Goal: Communication & Community: Answer question/provide support

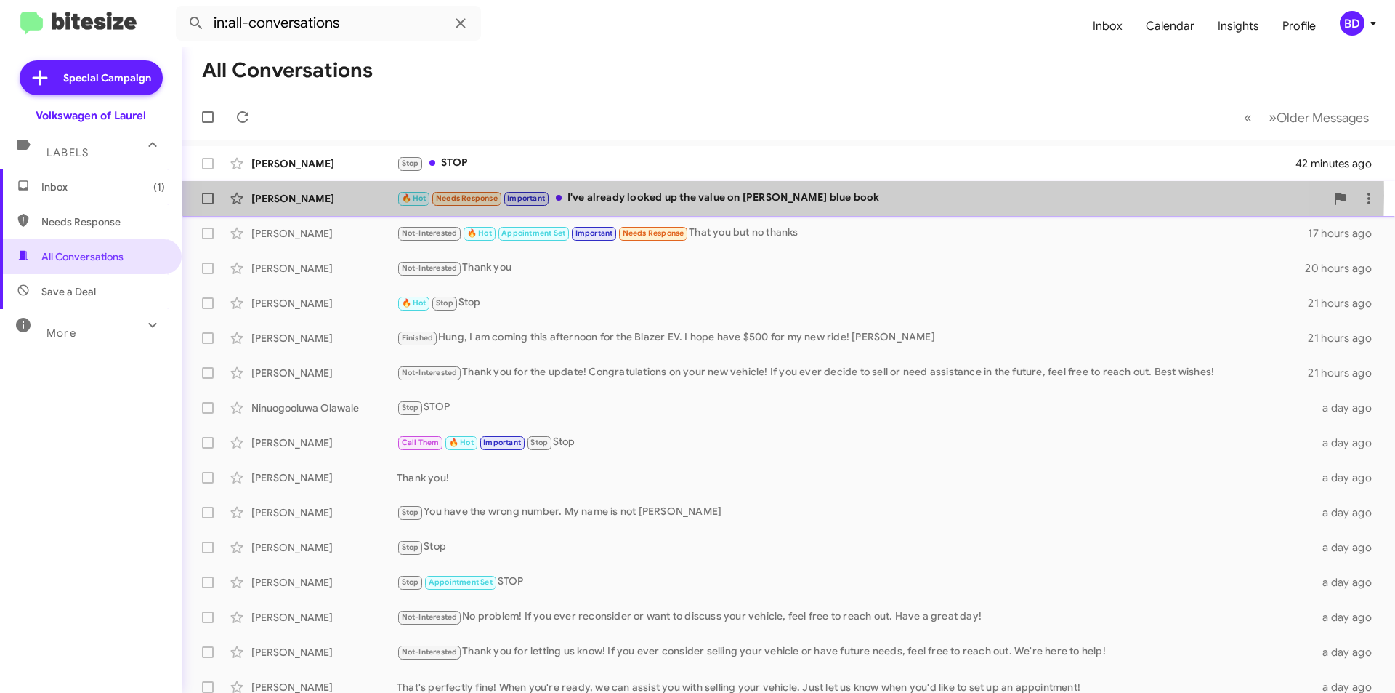
click at [701, 196] on div "🔥 Hot Needs Response Important I've already looked up the value on [PERSON_NAME…" at bounding box center [861, 198] width 929 height 17
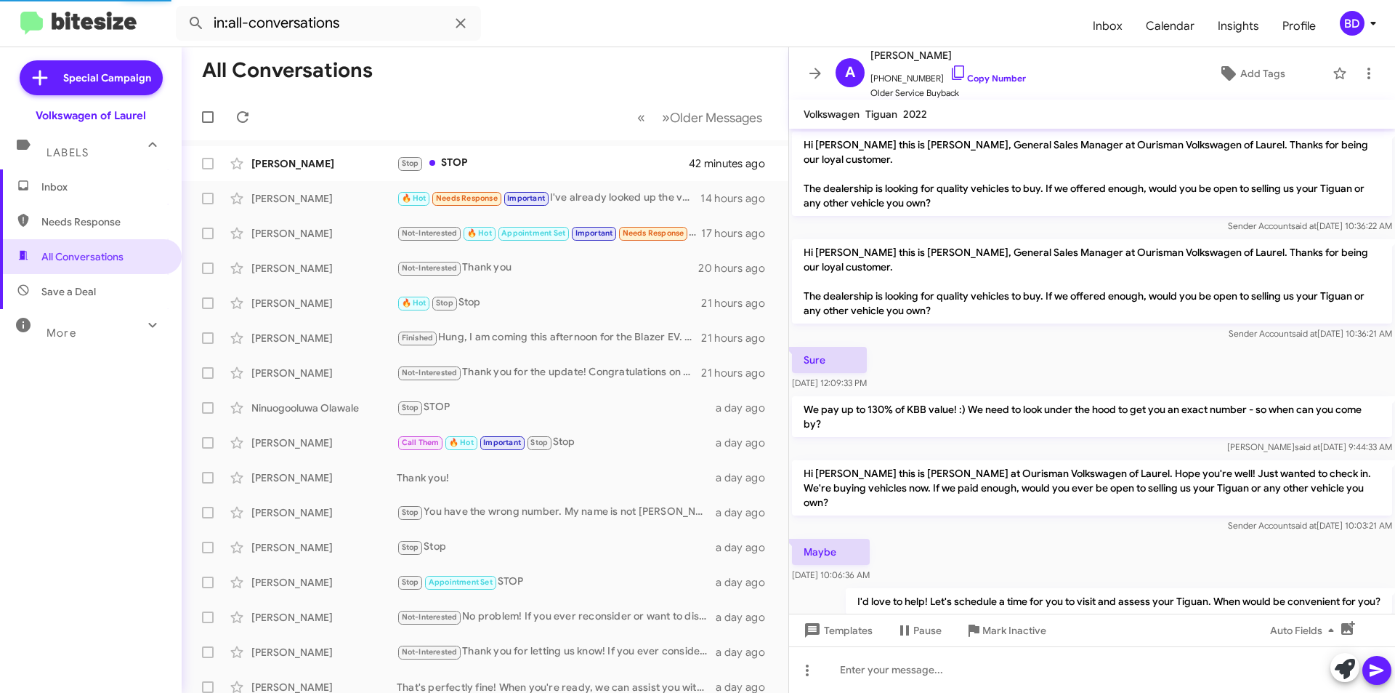
scroll to position [500, 0]
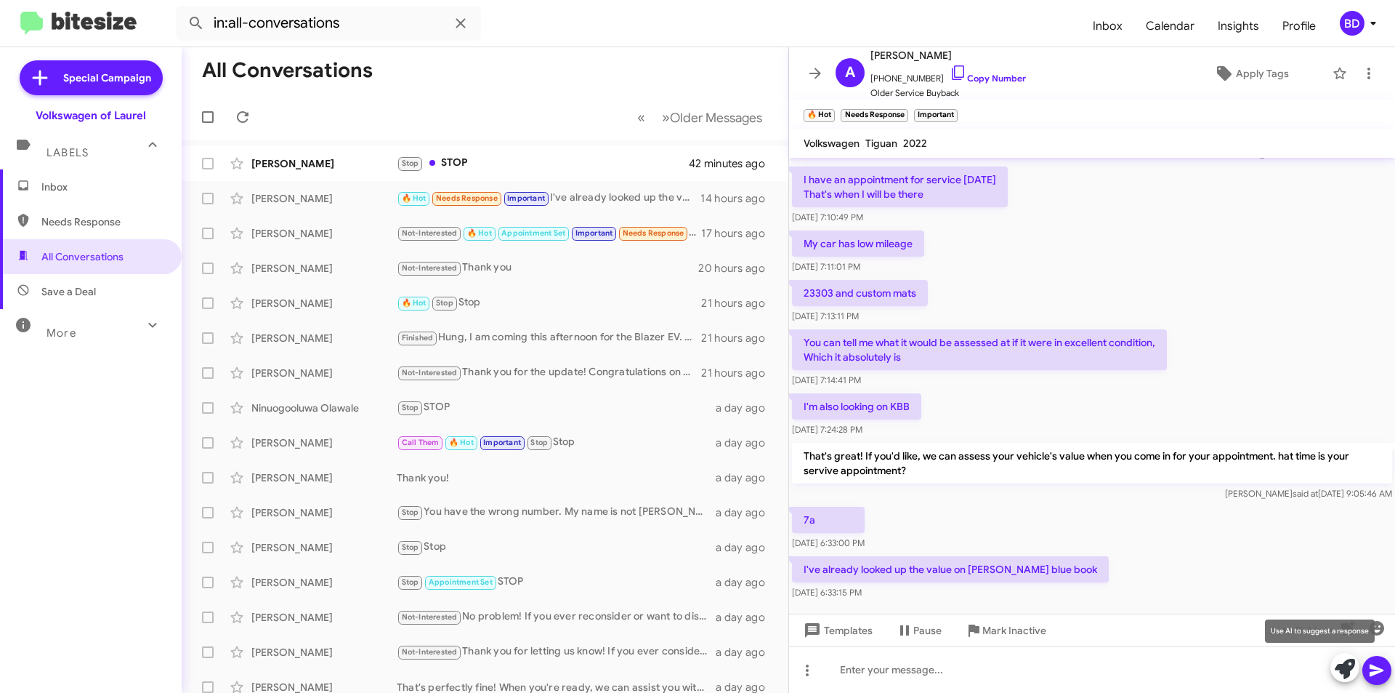
click at [1345, 666] on icon at bounding box center [1345, 669] width 20 height 20
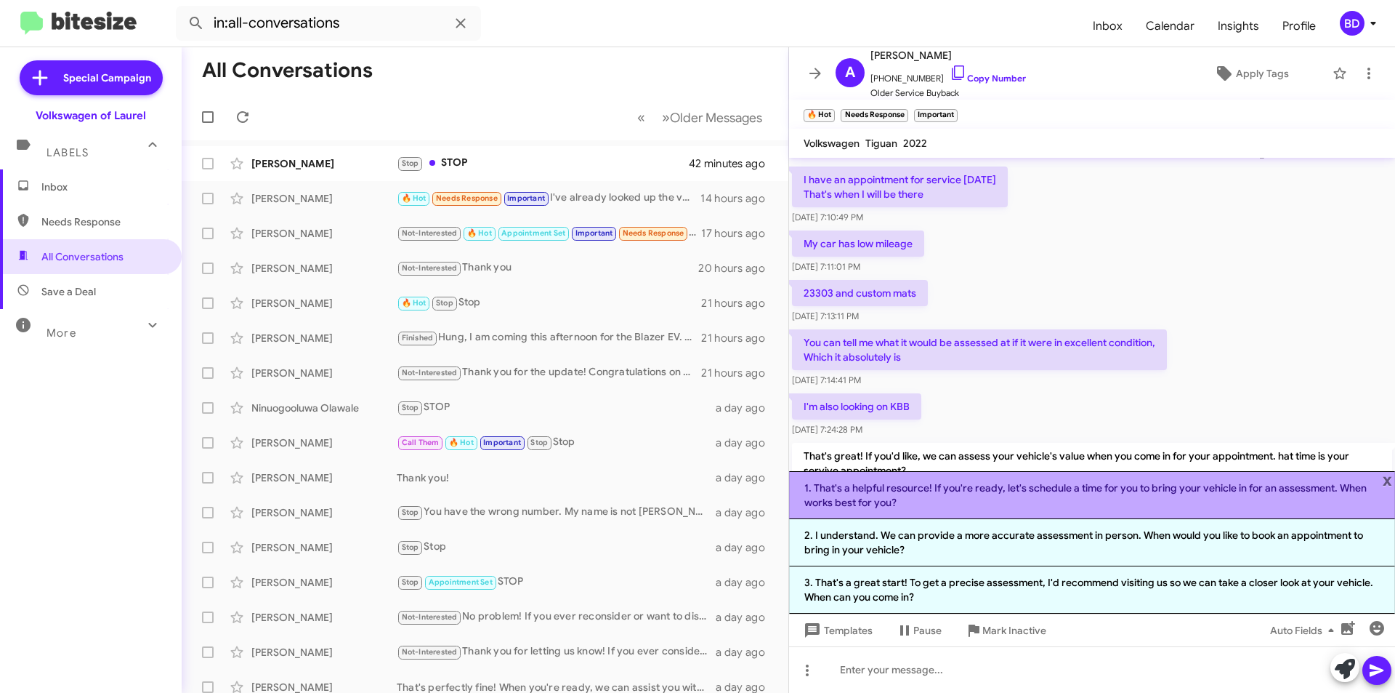
click at [988, 499] on li "1. That's a helpful resource! If you're ready, let's schedule a time for you to…" at bounding box center [1092, 495] width 606 height 48
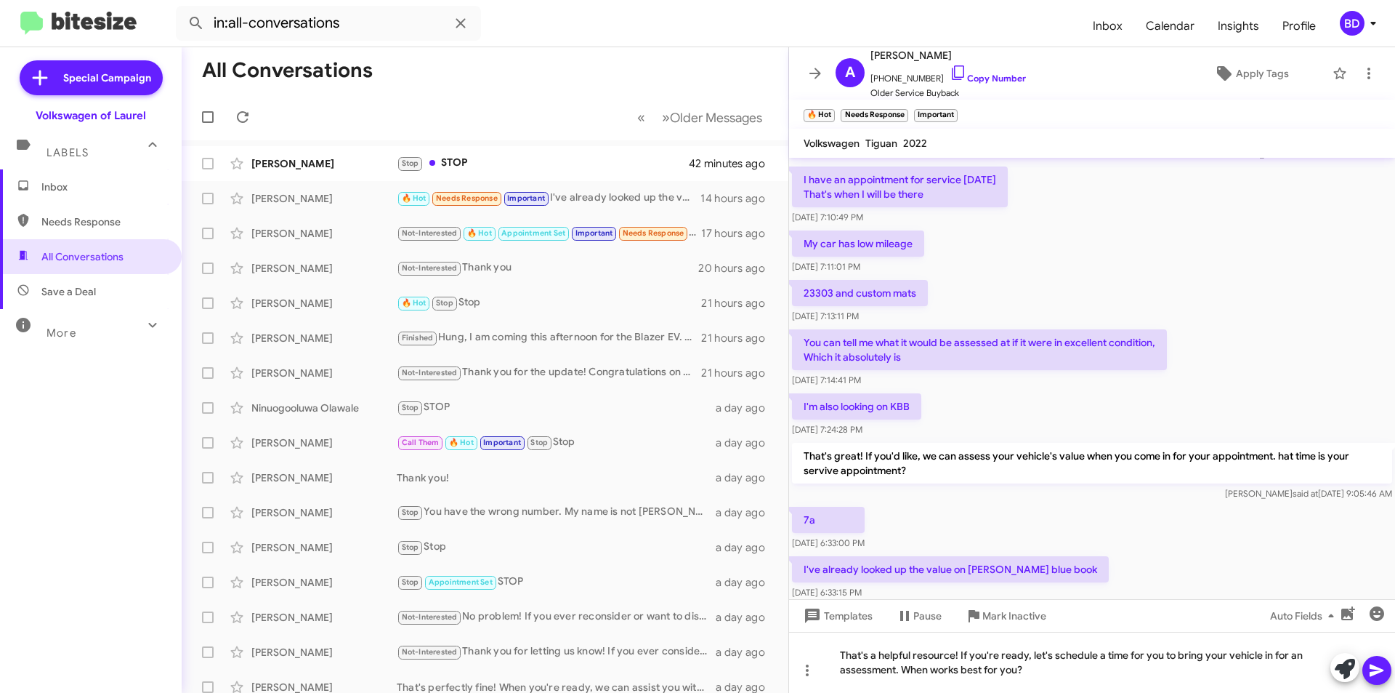
click at [1374, 664] on icon at bounding box center [1377, 669] width 17 height 17
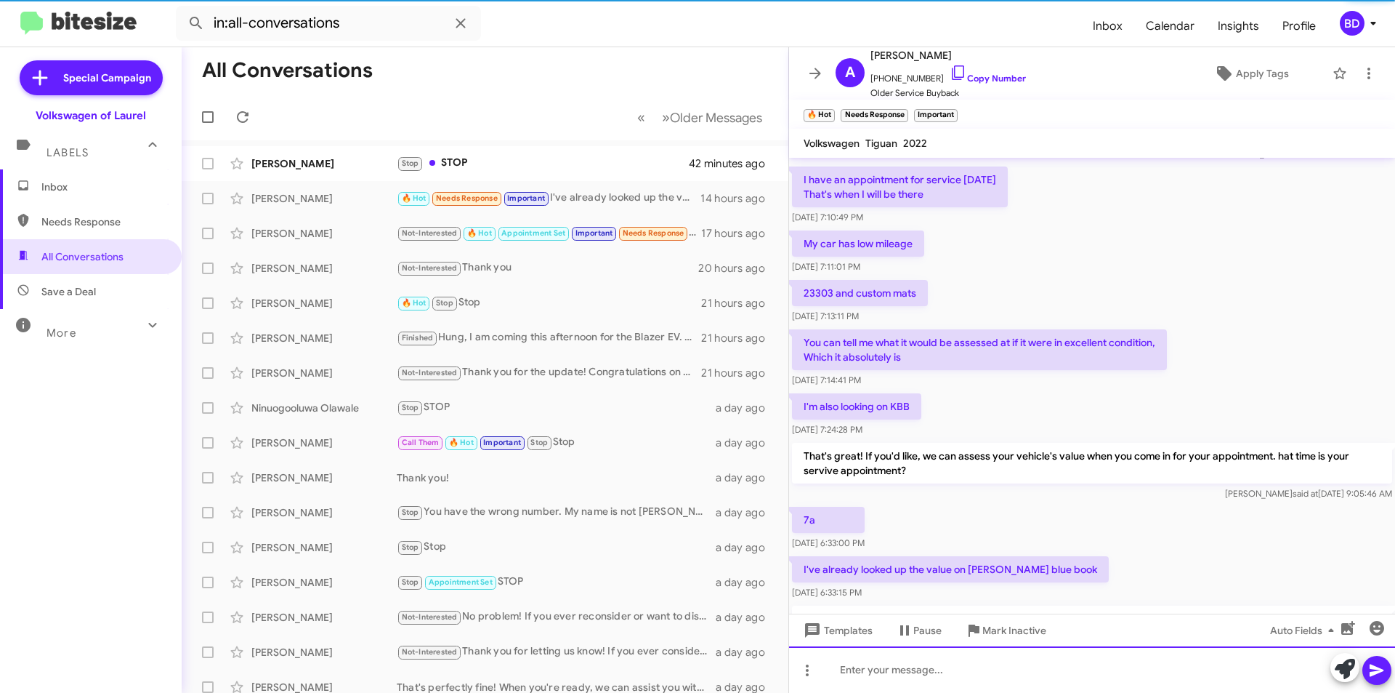
scroll to position [0, 0]
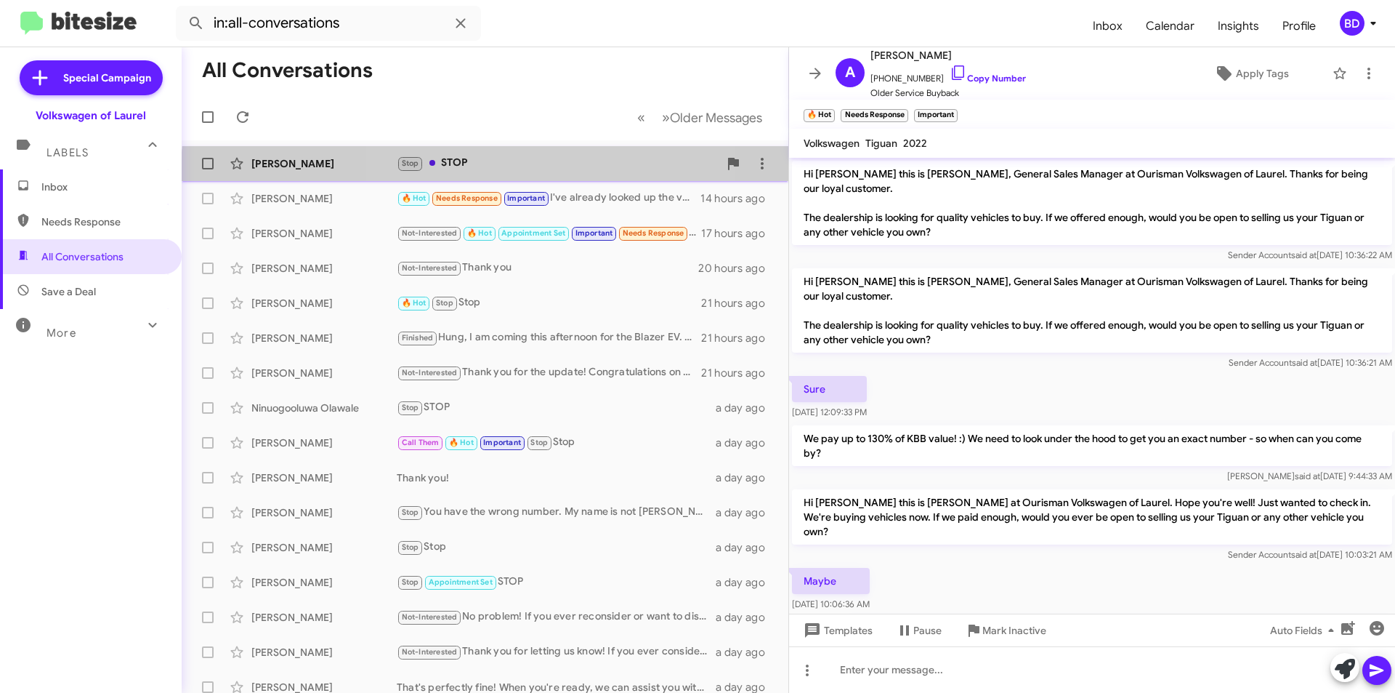
click at [528, 173] on div "[PERSON_NAME] Stop STOP 42 minutes ago" at bounding box center [485, 163] width 584 height 29
